Goal: Book appointment/travel/reservation

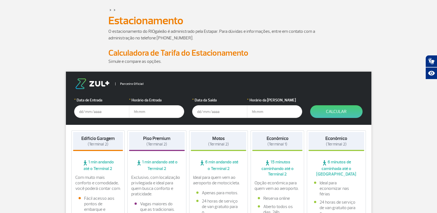
scroll to position [55, 0]
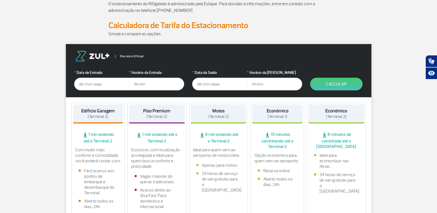
click at [85, 84] on input "text" at bounding box center [101, 84] width 55 height 13
click at [91, 84] on input "01/09/2025" at bounding box center [101, 84] width 55 height 13
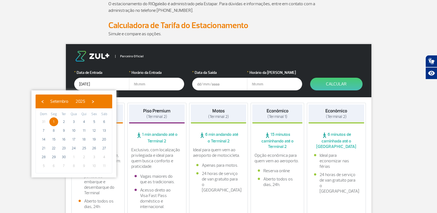
click at [89, 84] on input "01/09/2025" at bounding box center [101, 84] width 55 height 13
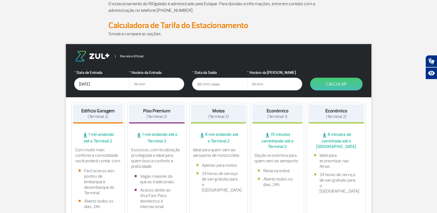
type input "[DATE]"
click at [138, 87] on input "text" at bounding box center [156, 84] width 55 height 13
type input "11"
click at [212, 87] on input "text" at bounding box center [219, 84] width 55 height 13
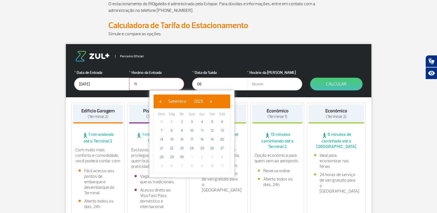
type input "06/09/2025"
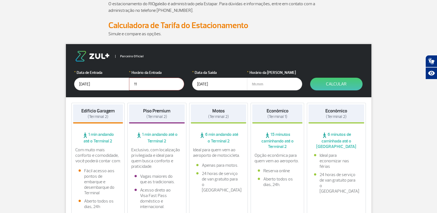
click at [260, 84] on input "text" at bounding box center [274, 84] width 55 height 13
type input "18"
click at [336, 81] on button "Calcular" at bounding box center [336, 84] width 52 height 13
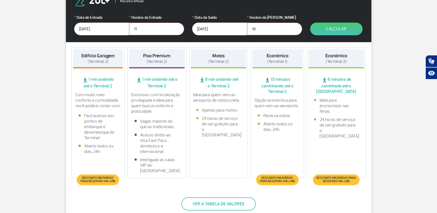
scroll to position [83, 0]
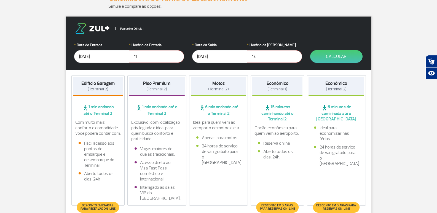
click at [271, 84] on strong "Econômico" at bounding box center [278, 84] width 22 height 6
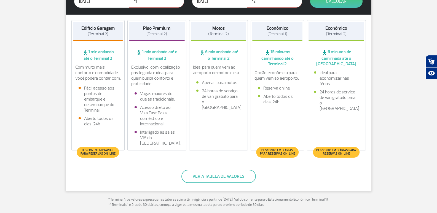
click at [283, 153] on span "Desconto em diárias para reservas on-line" at bounding box center [277, 152] width 37 height 7
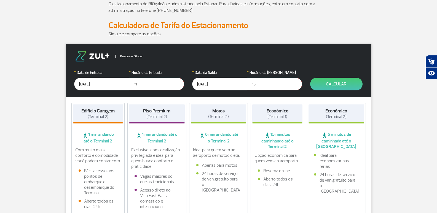
scroll to position [83, 0]
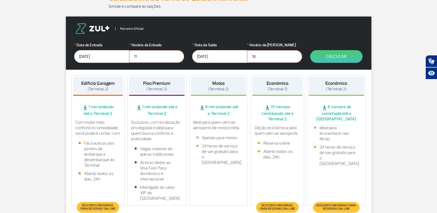
drag, startPoint x: 277, startPoint y: 95, endPoint x: 279, endPoint y: 86, distance: 9.4
click at [277, 95] on div "Econômico (Terminal 1)" at bounding box center [277, 86] width 50 height 19
click at [279, 86] on strong "Econômico" at bounding box center [278, 84] width 22 height 6
click at [331, 55] on button "Calcular" at bounding box center [336, 56] width 52 height 13
drag, startPoint x: 268, startPoint y: 77, endPoint x: 280, endPoint y: 94, distance: 21.2
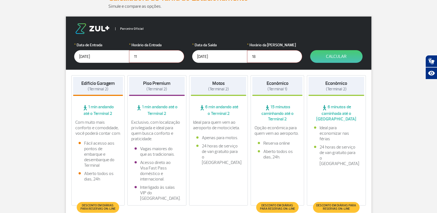
click at [268, 77] on div "Econômico (Terminal 1)" at bounding box center [277, 86] width 50 height 19
click at [276, 207] on span "Desconto em diárias para reservas on-line" at bounding box center [277, 207] width 37 height 7
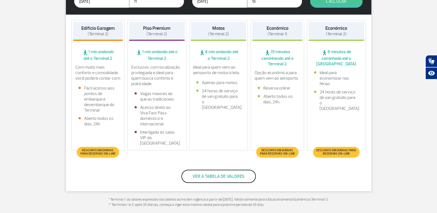
click at [224, 179] on button "Ver a tabela de valores" at bounding box center [218, 176] width 74 height 13
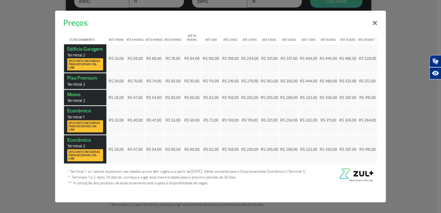
click at [312, 117] on td "R$ 282,00" at bounding box center [308, 120] width 19 height 29
click at [375, 23] on button "×" at bounding box center [375, 22] width 14 height 20
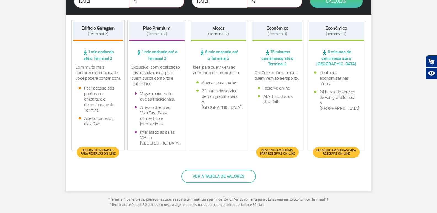
scroll to position [83, 0]
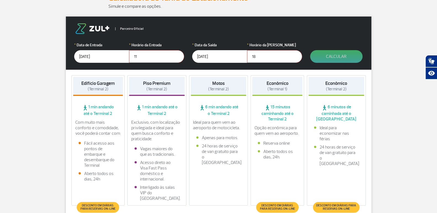
click at [331, 55] on button "Calcular" at bounding box center [336, 56] width 52 height 13
click at [211, 81] on h4 "Motos (Terminal 2)" at bounding box center [218, 86] width 21 height 11
click at [271, 91] on span "(Terminal 1)" at bounding box center [278, 89] width 20 height 5
click at [277, 88] on span "(Terminal 1)" at bounding box center [278, 89] width 20 height 5
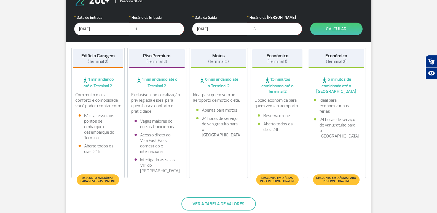
click at [284, 61] on span "(Terminal 1)" at bounding box center [278, 61] width 20 height 5
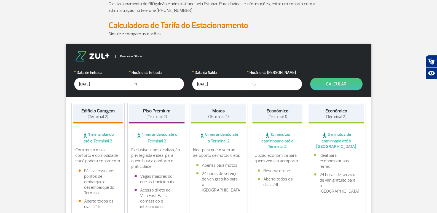
click at [140, 87] on input "11" at bounding box center [156, 84] width 55 height 13
type input "11:00"
click at [261, 85] on input "18" at bounding box center [274, 84] width 55 height 13
type input "18:00"
click at [322, 87] on button "Calcular" at bounding box center [336, 84] width 52 height 13
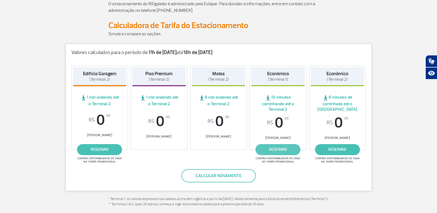
click at [282, 149] on link "reservar" at bounding box center [278, 149] width 45 height 11
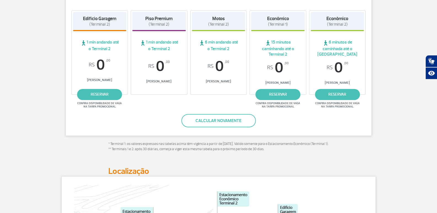
scroll to position [0, 0]
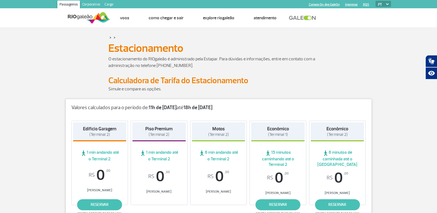
click at [167, 93] on p at bounding box center [218, 95] width 221 height 7
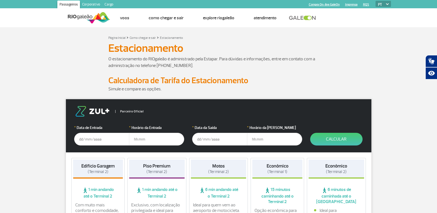
click at [89, 140] on input "text" at bounding box center [101, 139] width 55 height 13
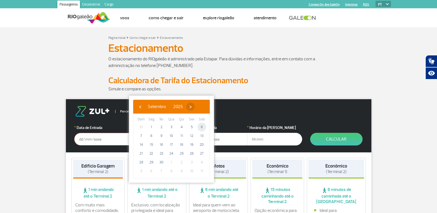
click at [195, 108] on span "›" at bounding box center [190, 107] width 8 height 8
click at [170, 127] on span "1" at bounding box center [171, 127] width 9 height 9
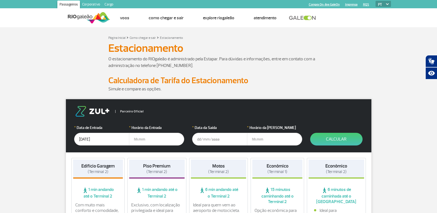
click at [140, 139] on input "text" at bounding box center [156, 139] width 55 height 13
click at [89, 138] on input "[DATE]" at bounding box center [101, 139] width 55 height 13
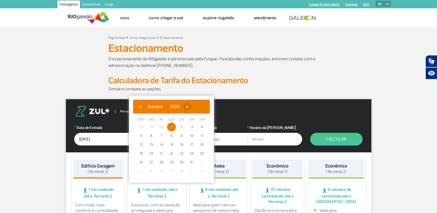
click at [191, 106] on span "›" at bounding box center [187, 107] width 8 height 8
click at [202, 127] on span "1" at bounding box center [201, 127] width 9 height 9
type input "[DATE]"
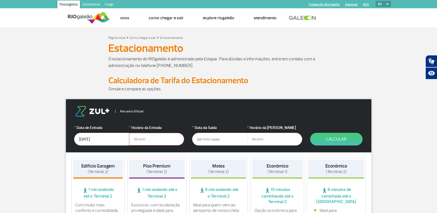
click at [140, 140] on input "text" at bounding box center [156, 139] width 55 height 13
type input "11:00"
click at [196, 141] on input "text" at bounding box center [219, 139] width 55 height 13
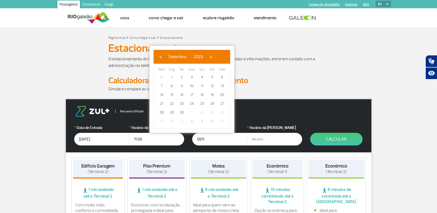
type input "[DATE]"
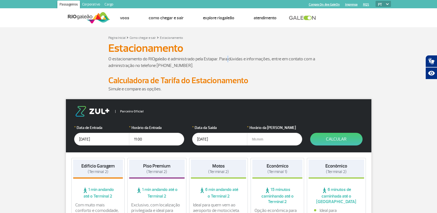
click at [228, 57] on p "O estacionamento do RIOgaleão é administrado pela Estapar. Para dúvidas e infor…" at bounding box center [218, 62] width 221 height 13
drag, startPoint x: 261, startPoint y: 136, endPoint x: 260, endPoint y: 141, distance: 5.2
click at [260, 140] on input "text" at bounding box center [274, 139] width 55 height 13
type input "18:00"
click at [339, 140] on button "Calcular" at bounding box center [336, 139] width 52 height 13
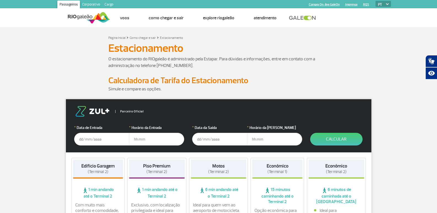
click at [93, 141] on input "text" at bounding box center [101, 139] width 55 height 13
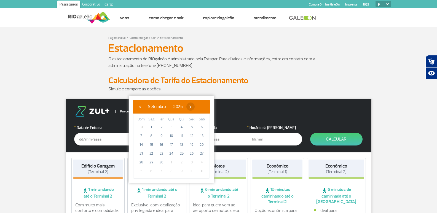
click at [195, 106] on span "›" at bounding box center [190, 107] width 8 height 8
click at [191, 106] on span "›" at bounding box center [187, 107] width 8 height 8
click at [200, 127] on span "1" at bounding box center [201, 127] width 9 height 9
type input "[DATE]"
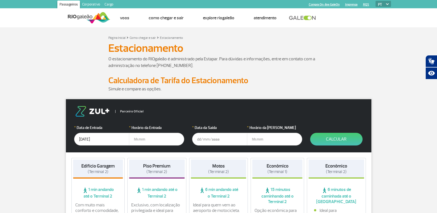
click at [140, 138] on input "text" at bounding box center [156, 139] width 55 height 13
type input "9"
type input "09:00"
click at [201, 133] on input "text" at bounding box center [219, 139] width 55 height 13
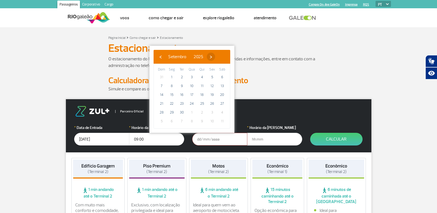
click at [215, 55] on span "›" at bounding box center [211, 57] width 8 height 8
click at [212, 55] on span "›" at bounding box center [208, 57] width 8 height 8
click at [204, 86] on span "6" at bounding box center [202, 86] width 9 height 9
type input "[DATE]"
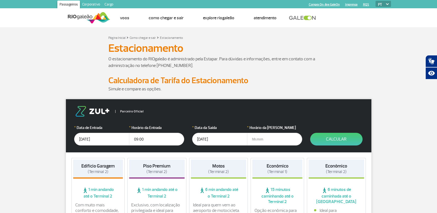
click at [253, 138] on input "text" at bounding box center [274, 139] width 55 height 13
type input "19:00"
click at [343, 137] on button "Calcular" at bounding box center [336, 139] width 52 height 13
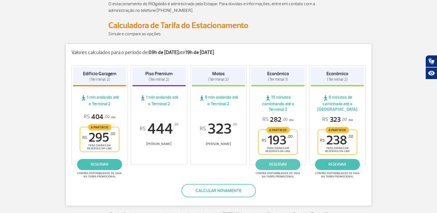
scroll to position [83, 0]
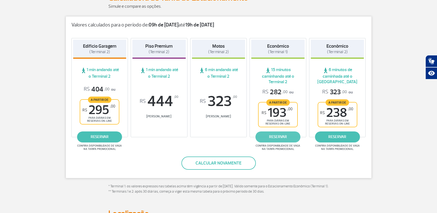
click at [281, 139] on link "reservar" at bounding box center [278, 137] width 45 height 11
